Goal: Transaction & Acquisition: Purchase product/service

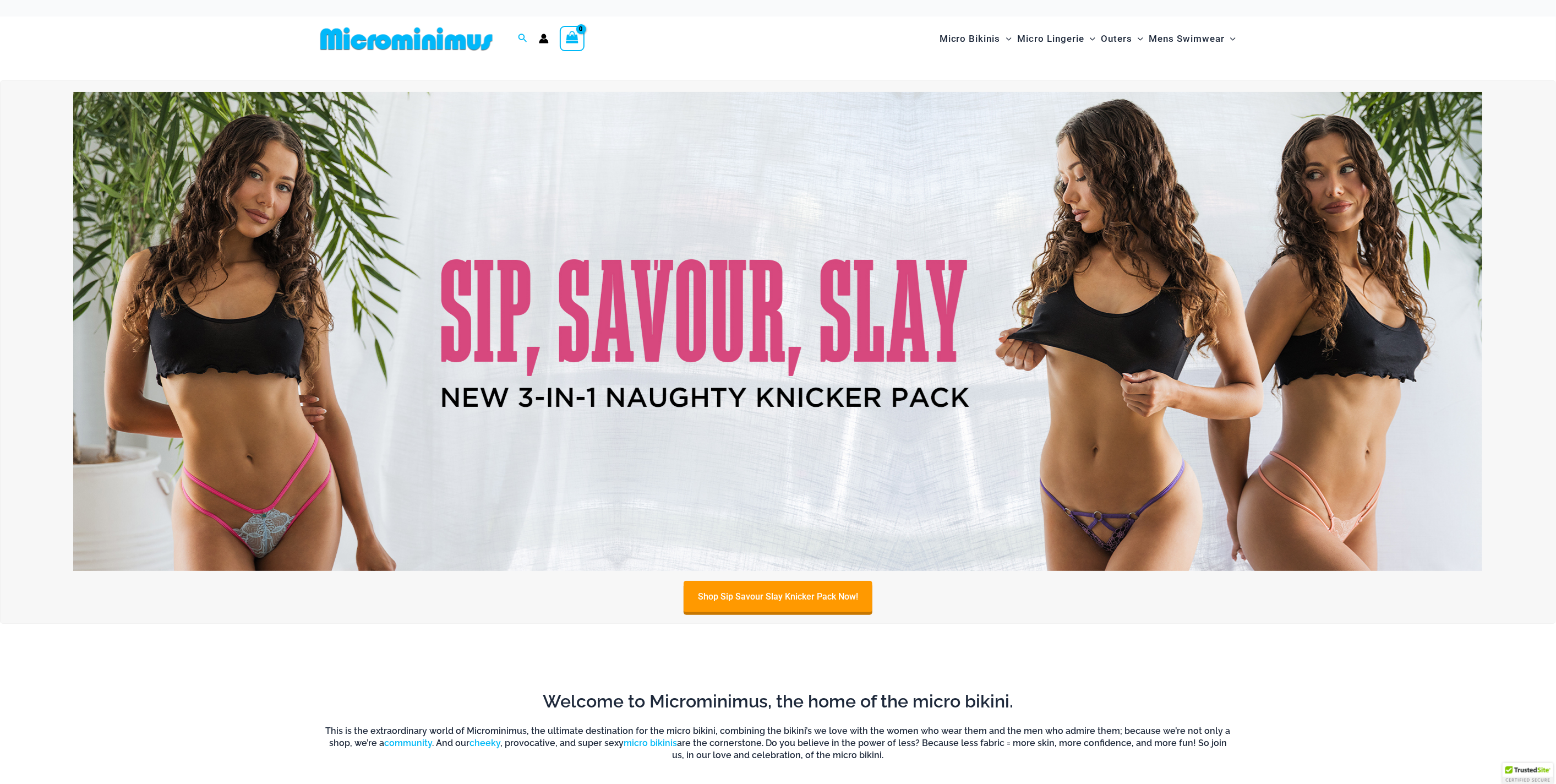
click at [753, 368] on img at bounding box center [778, 331] width 1410 height 478
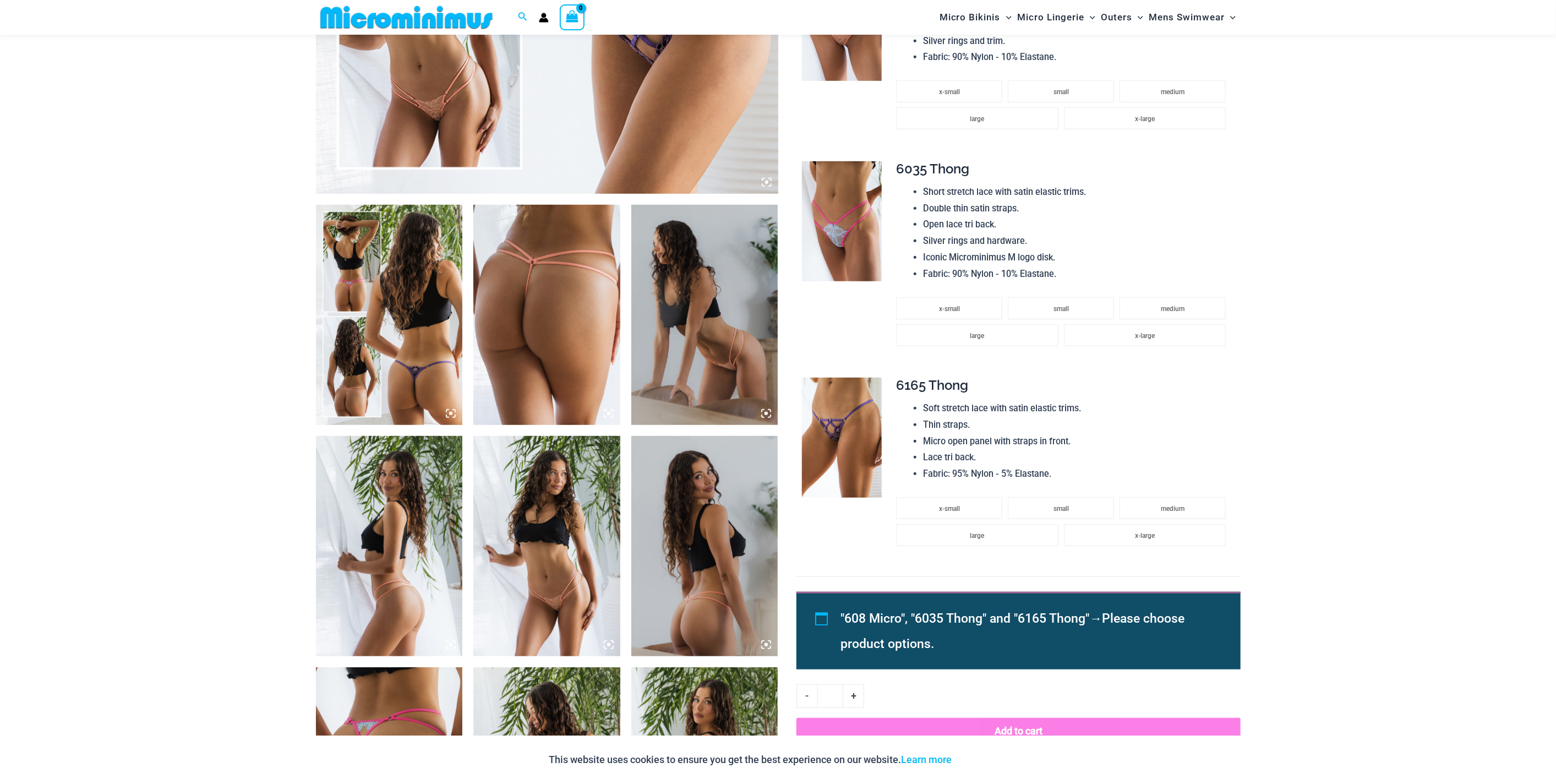
scroll to position [600, 0]
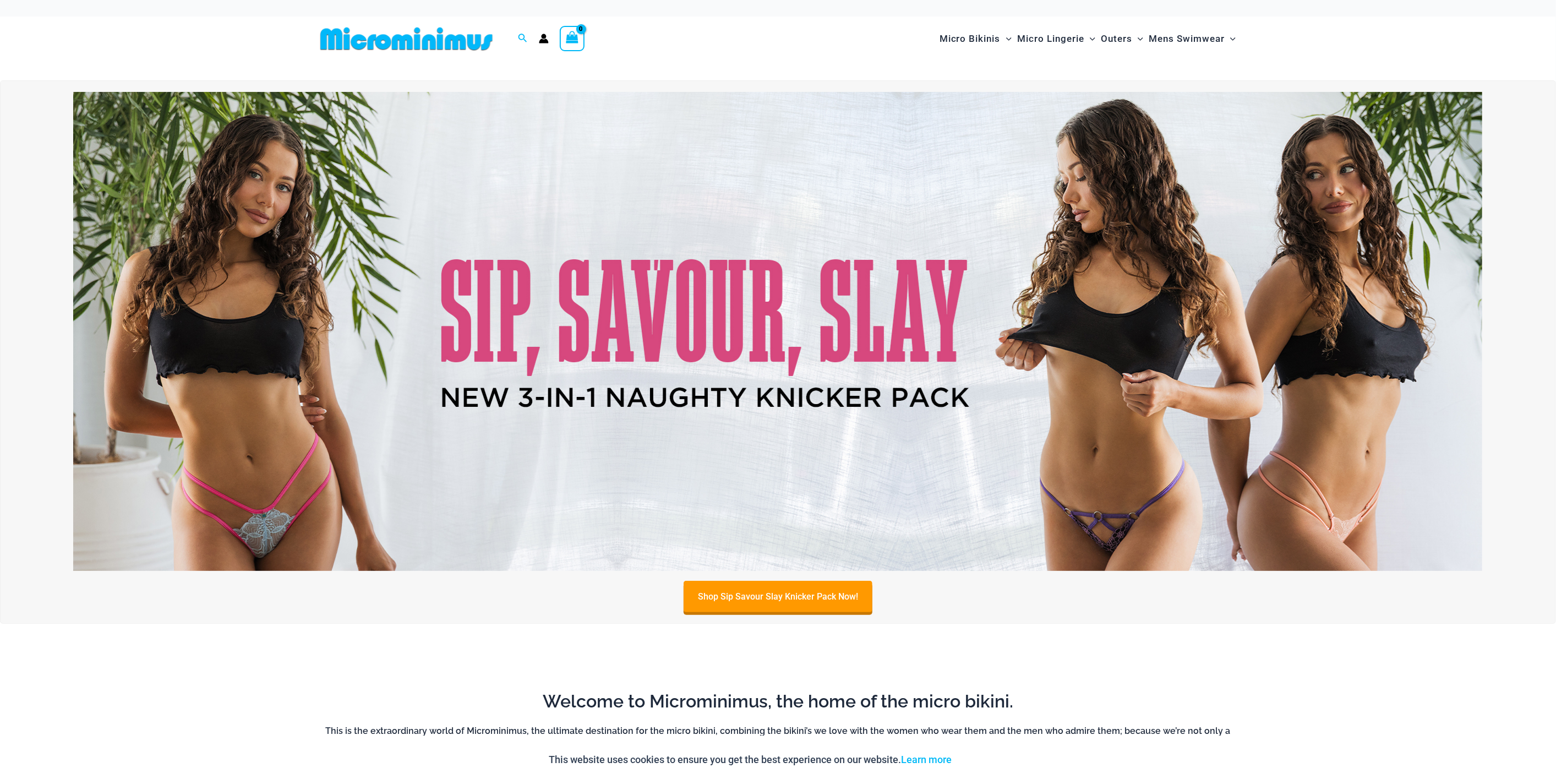
click at [1003, 308] on img at bounding box center [778, 331] width 1410 height 478
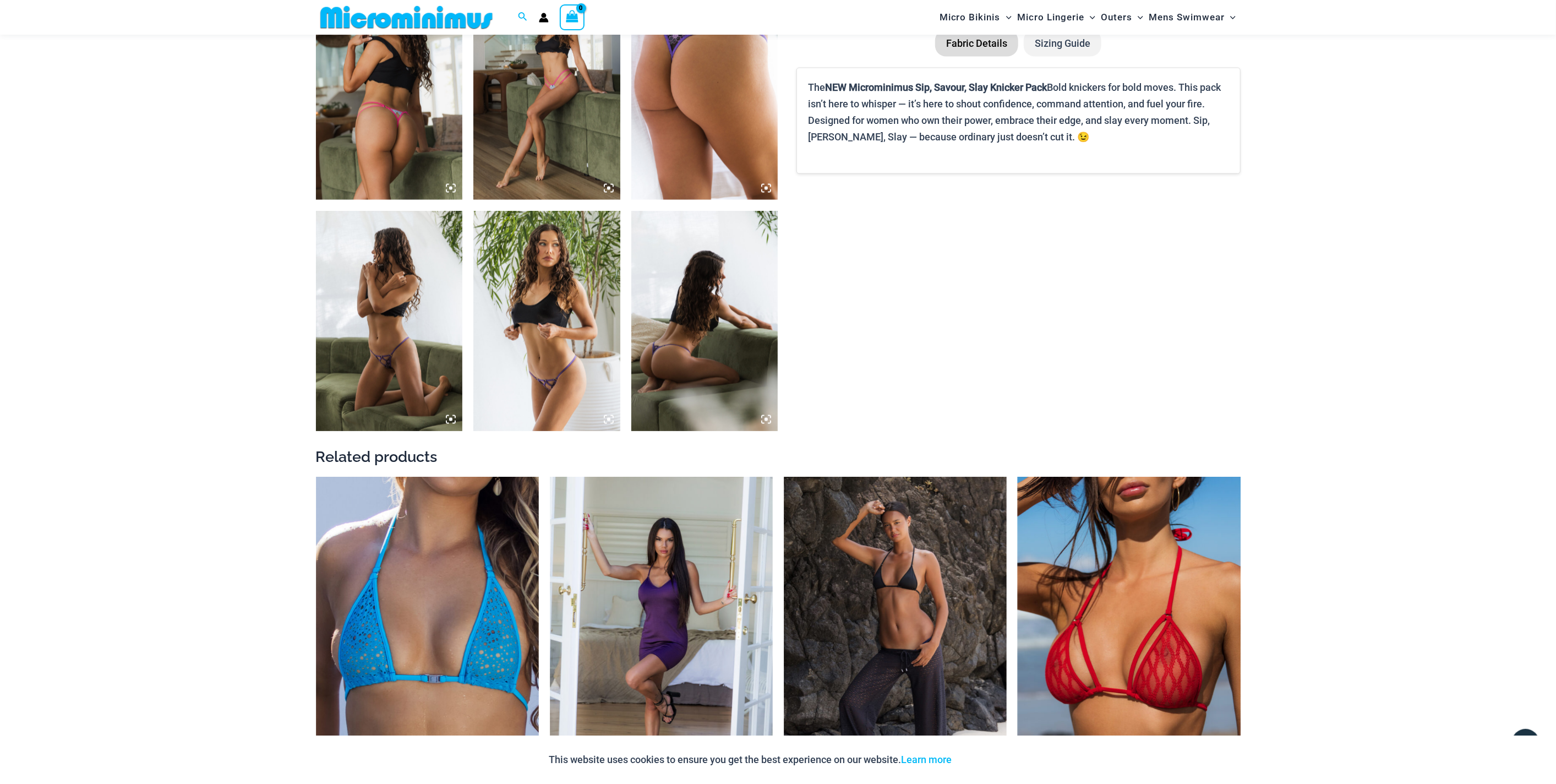
scroll to position [1520, 0]
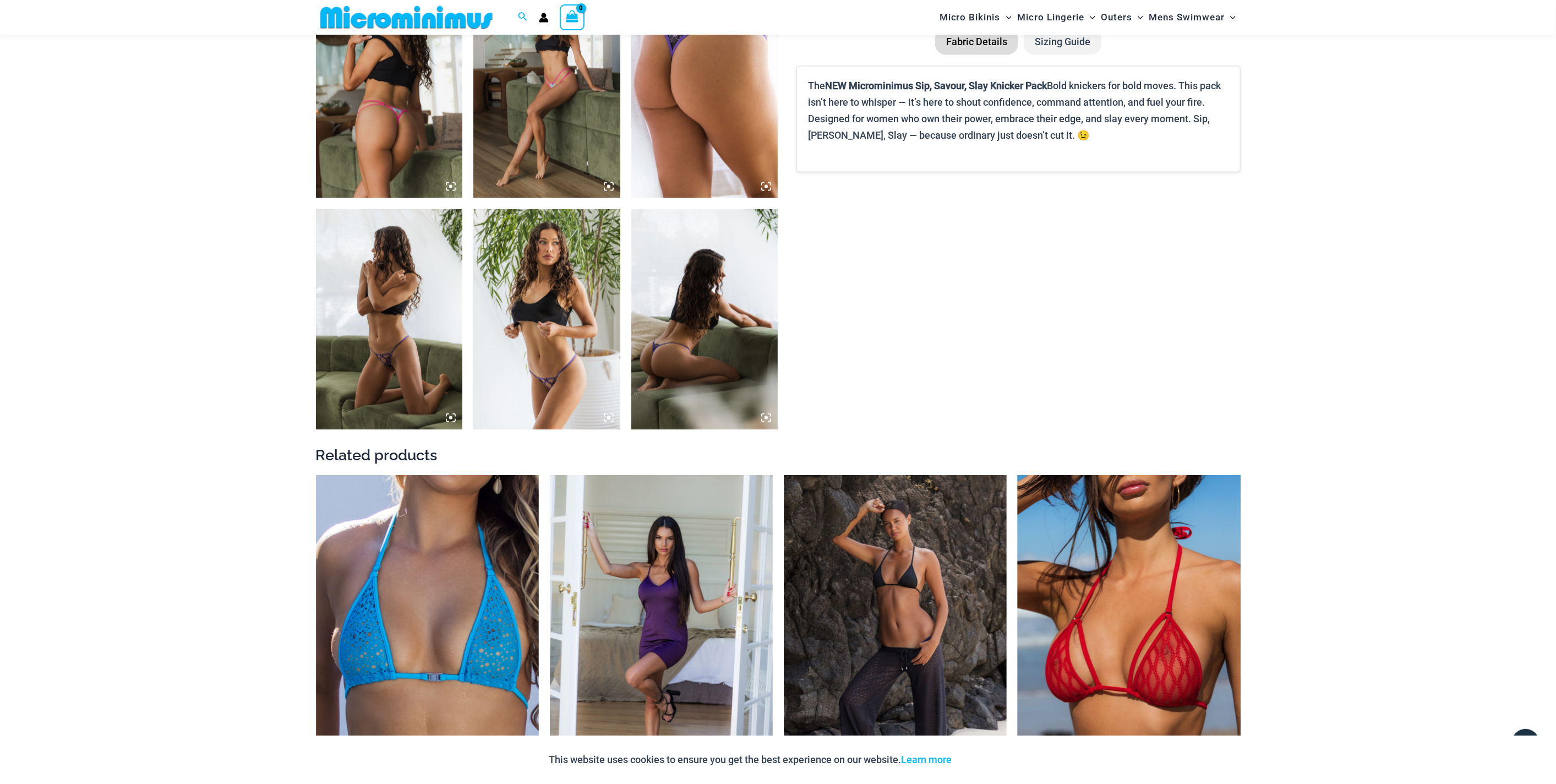
click at [425, 345] on img at bounding box center [389, 319] width 147 height 220
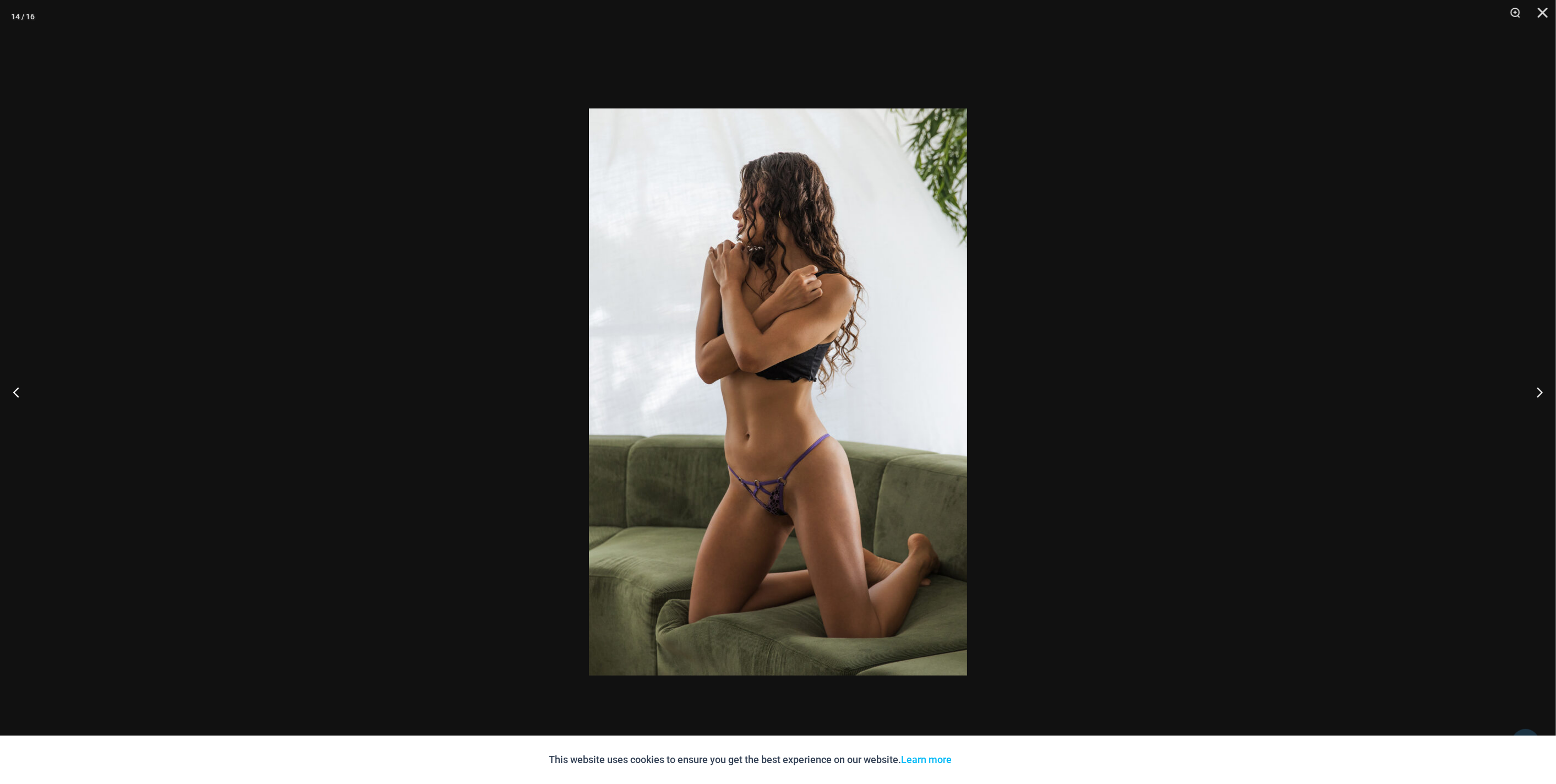
click at [1345, 131] on div at bounding box center [778, 392] width 1556 height 784
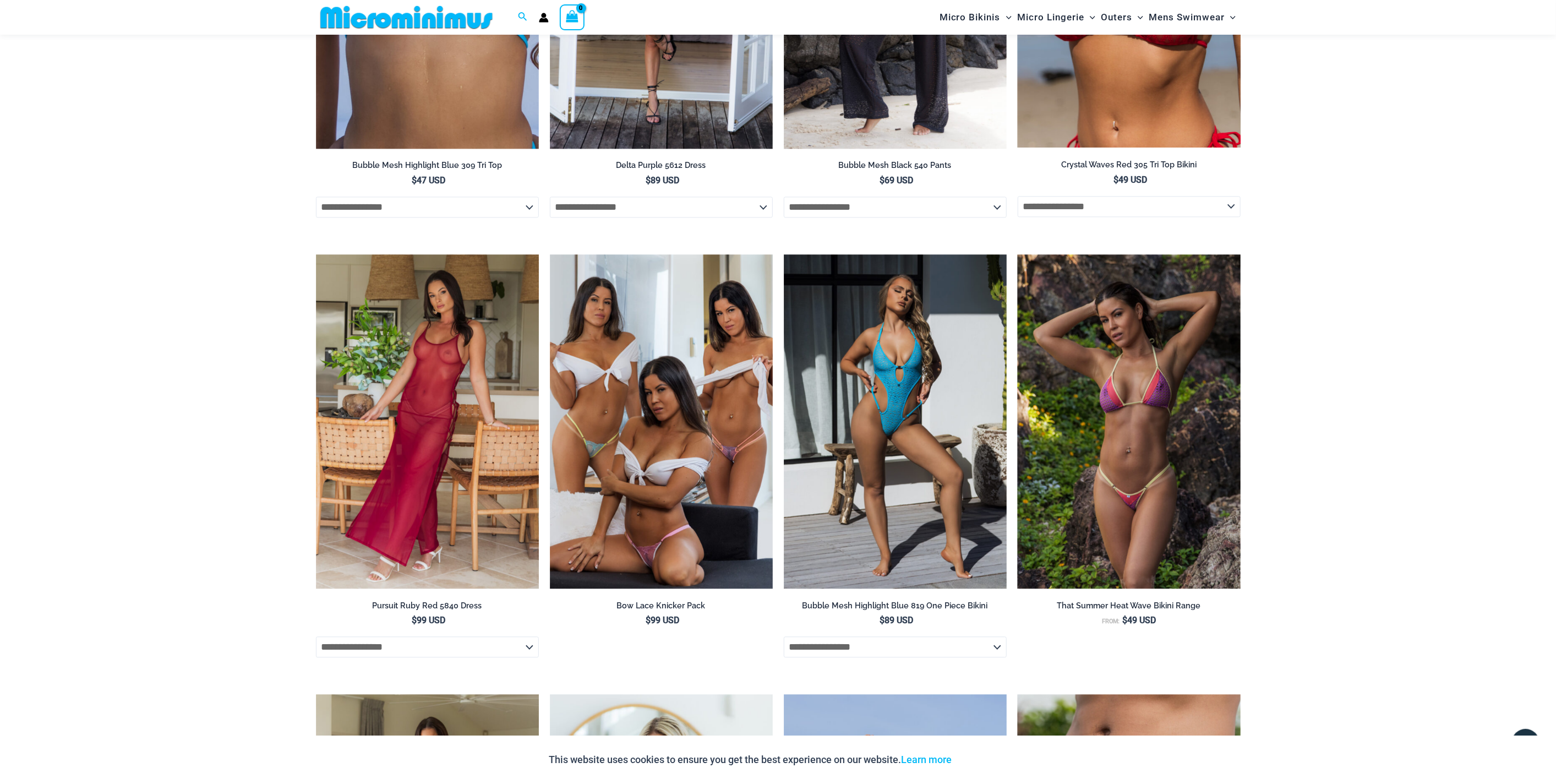
scroll to position [2193, 0]
